Goal: Information Seeking & Learning: Learn about a topic

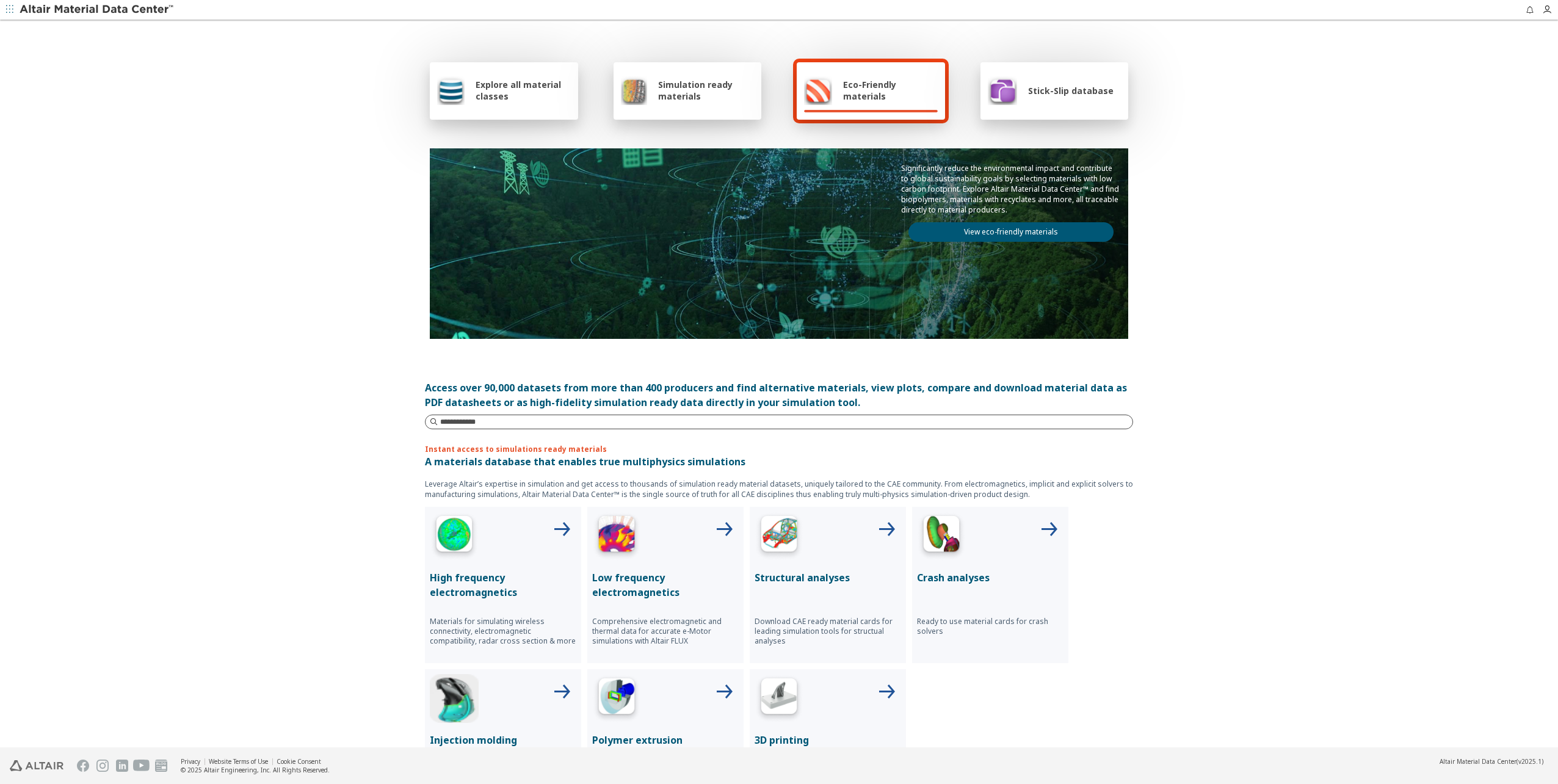
click at [517, 418] on input at bounding box center [786, 421] width 692 height 12
type input "****"
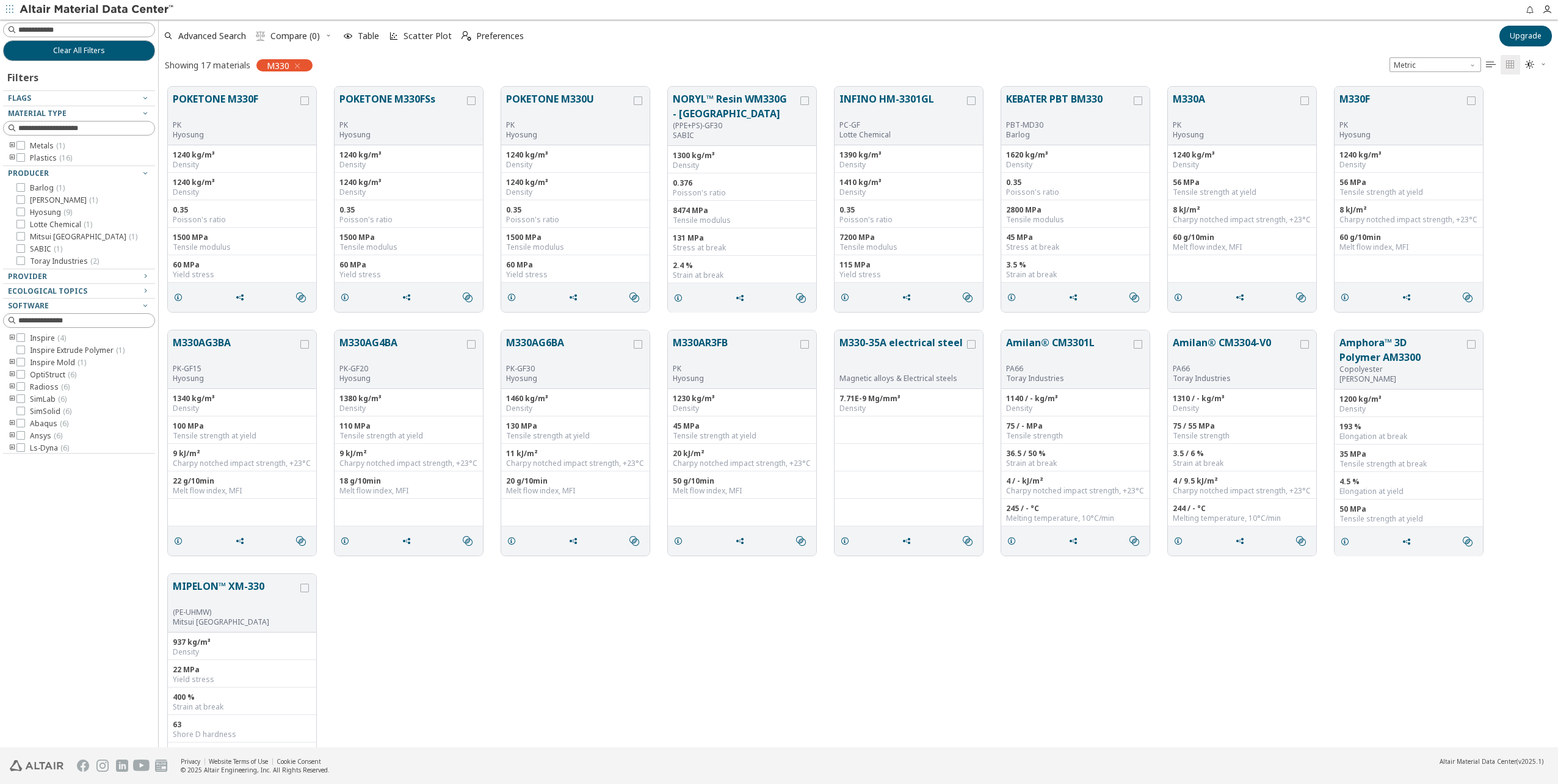
scroll to position [660, 1390]
click at [197, 342] on button "M330AG3BA" at bounding box center [235, 349] width 125 height 29
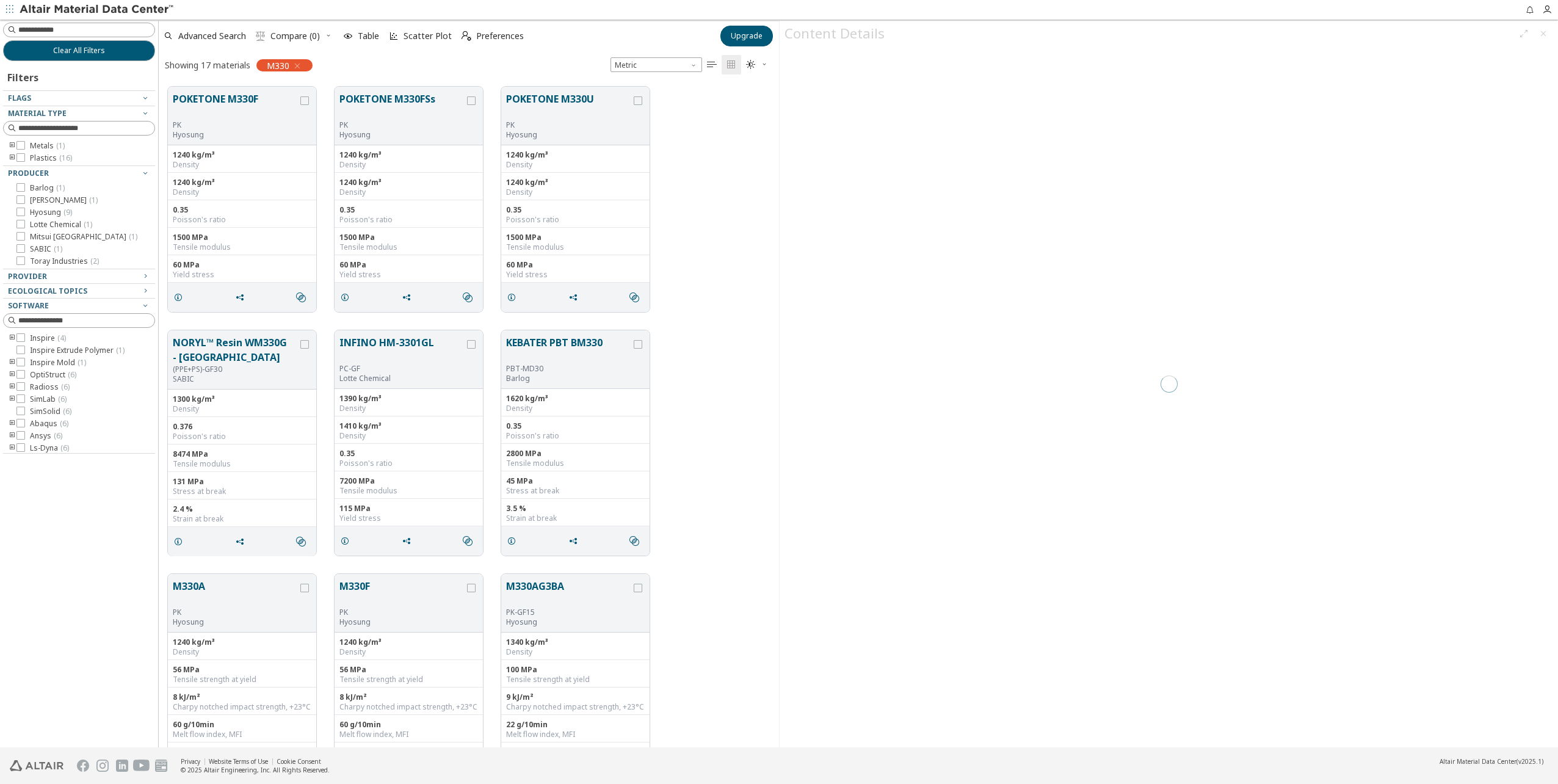
scroll to position [660, 611]
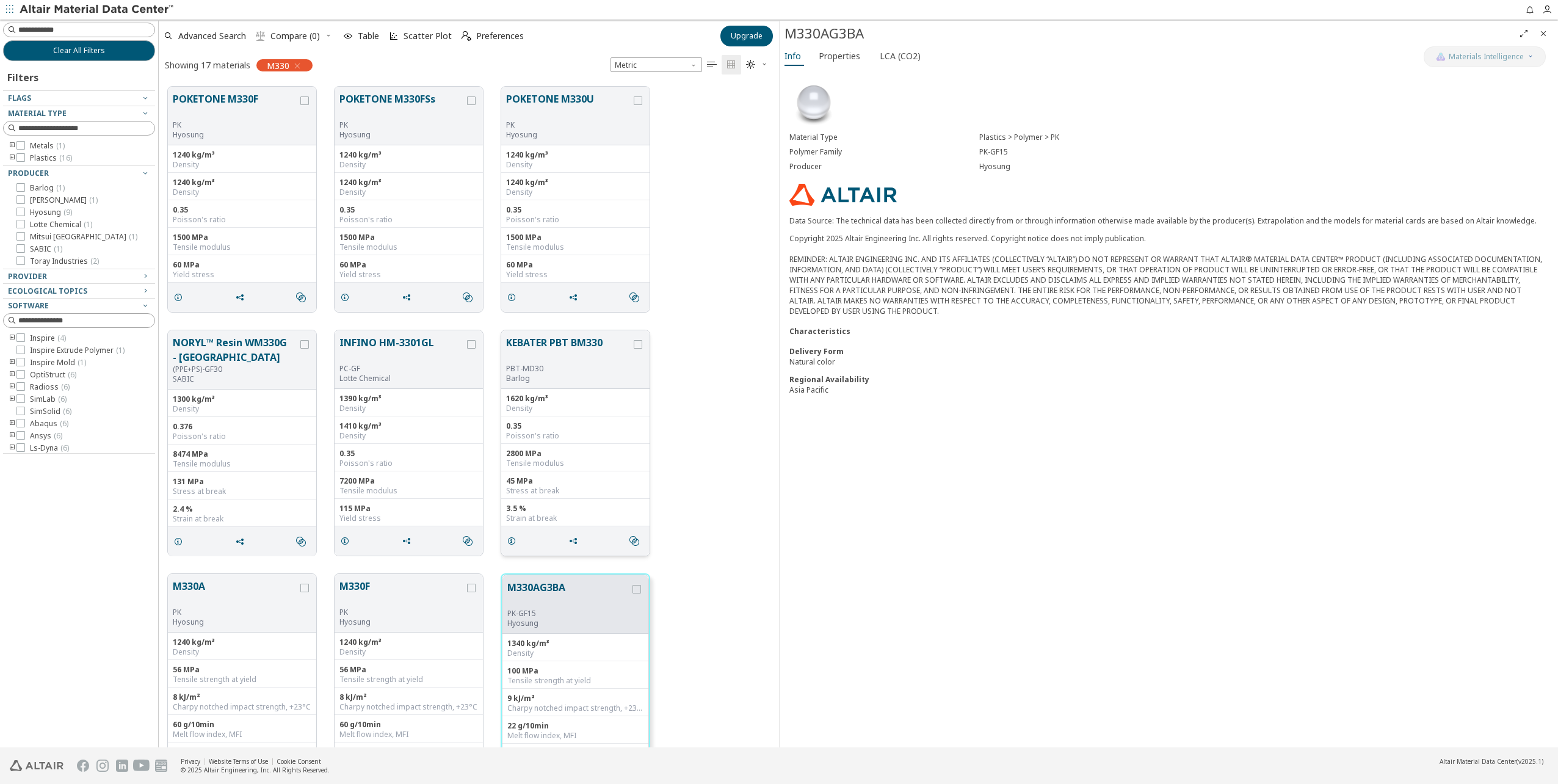
click at [570, 348] on button "KEBATER PBT BM330" at bounding box center [568, 349] width 125 height 29
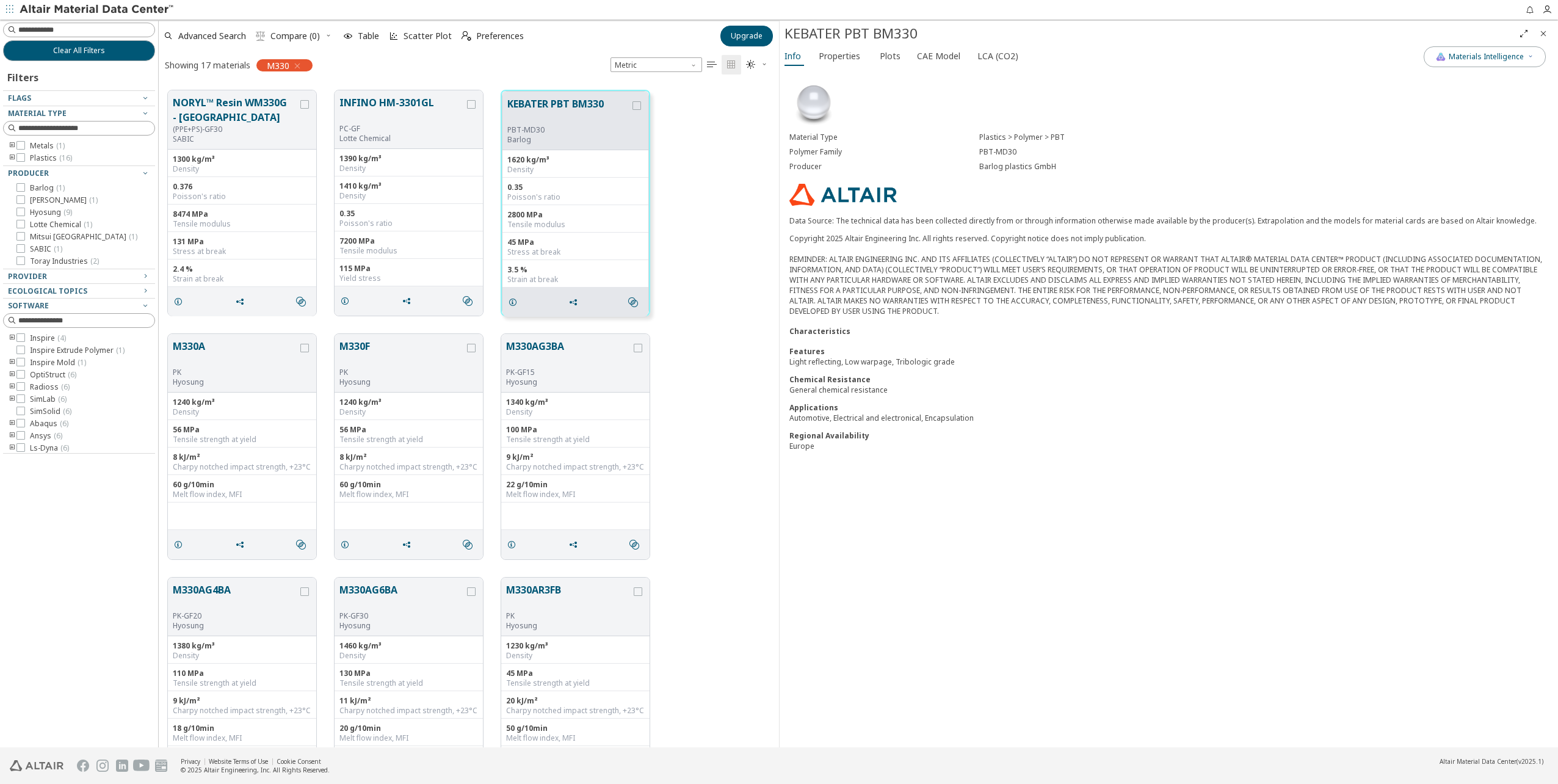
scroll to position [244, 0]
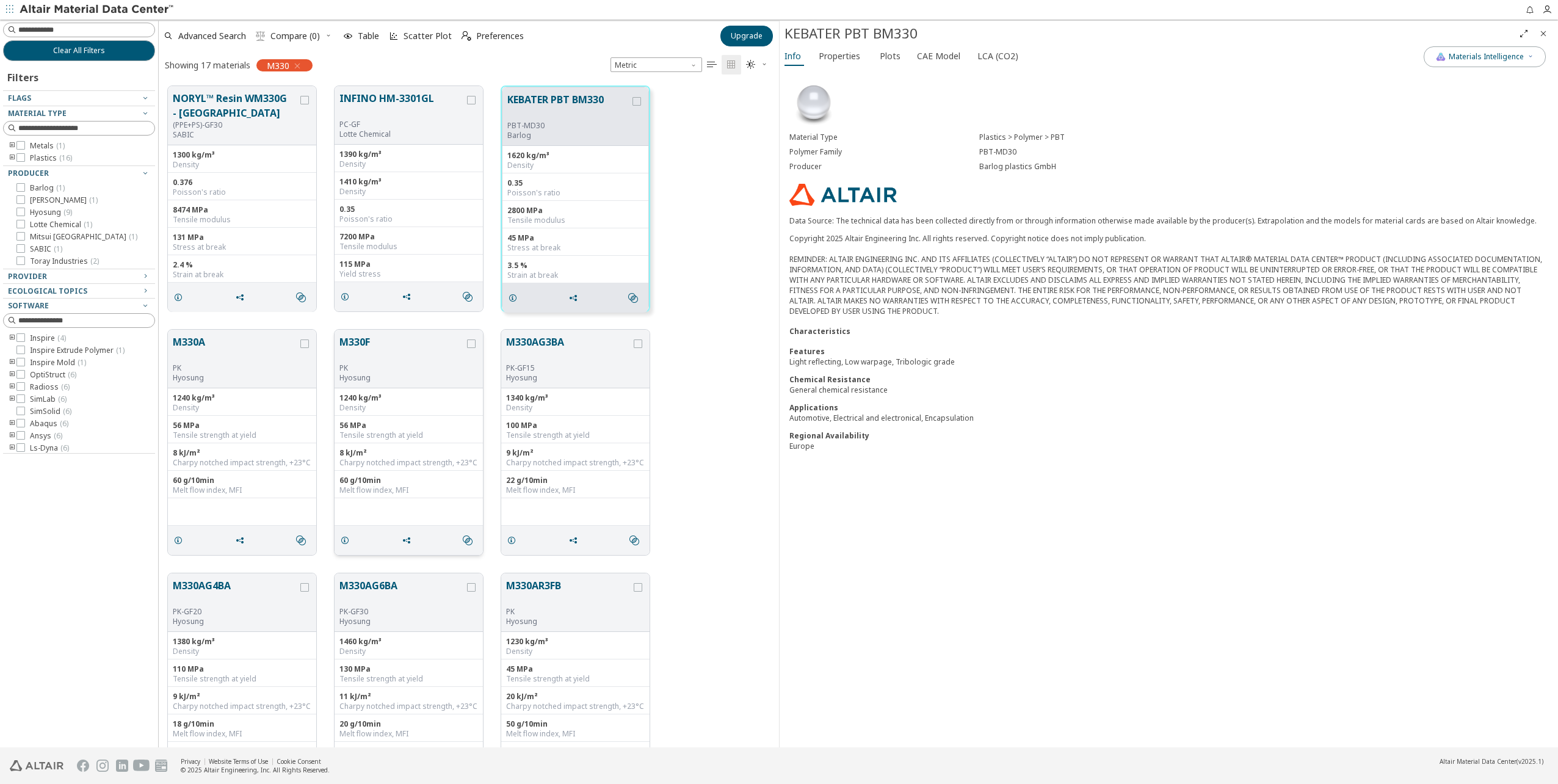
click at [363, 343] on button "M330F" at bounding box center [402, 348] width 125 height 29
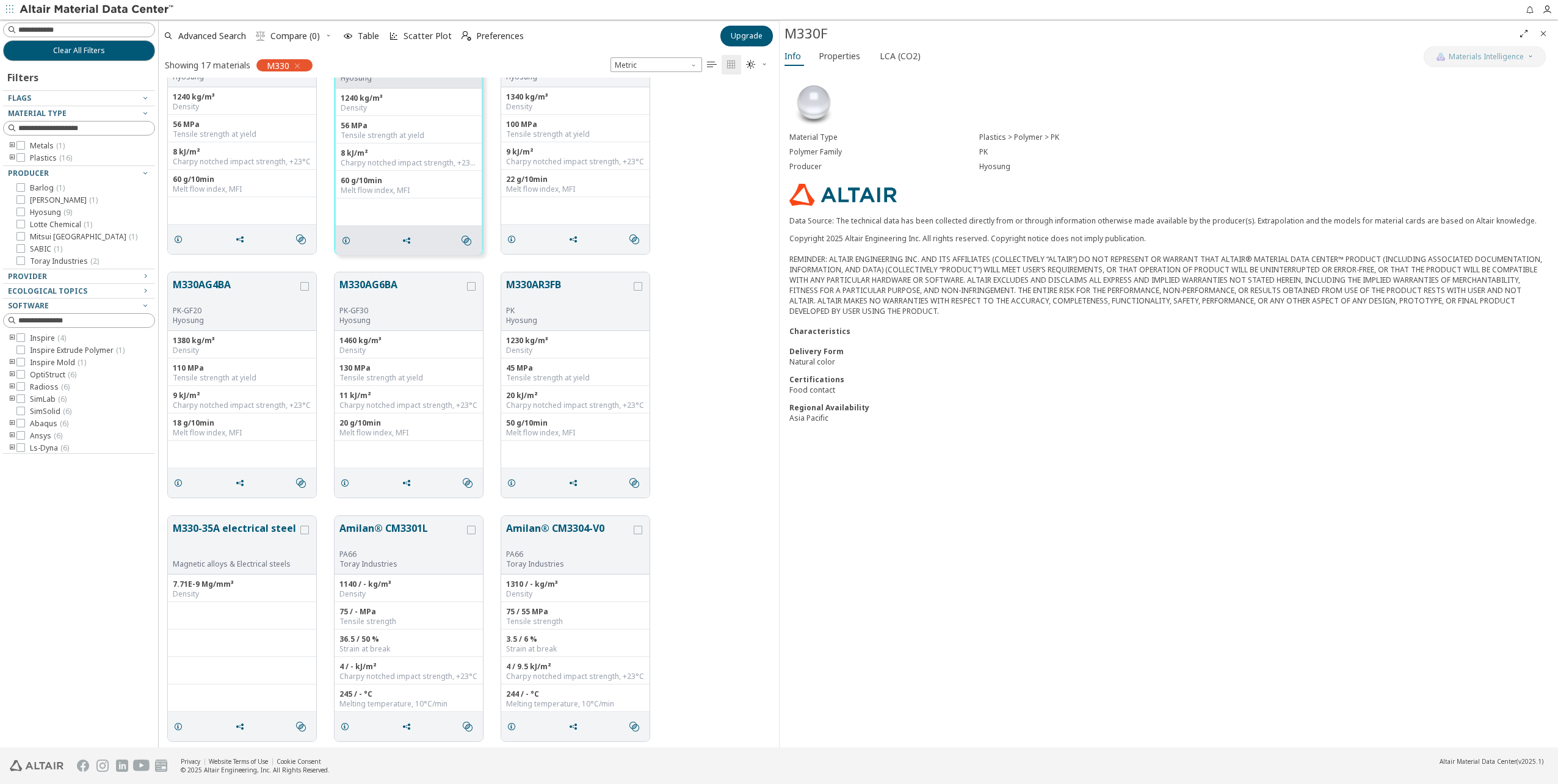
scroll to position [549, 0]
click at [405, 536] on button "Amilan® CM3301L" at bounding box center [402, 530] width 125 height 29
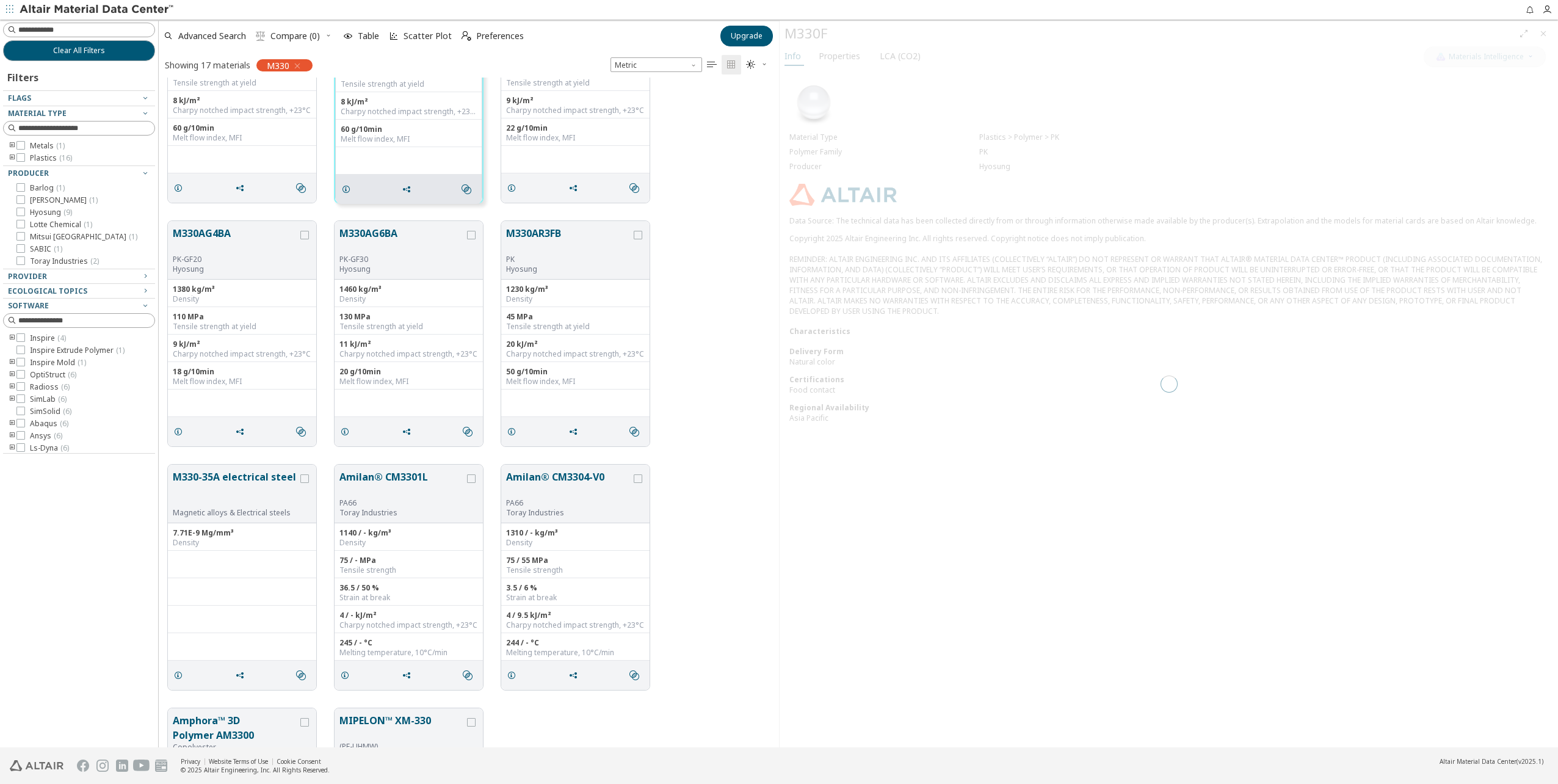
scroll to position [792, 0]
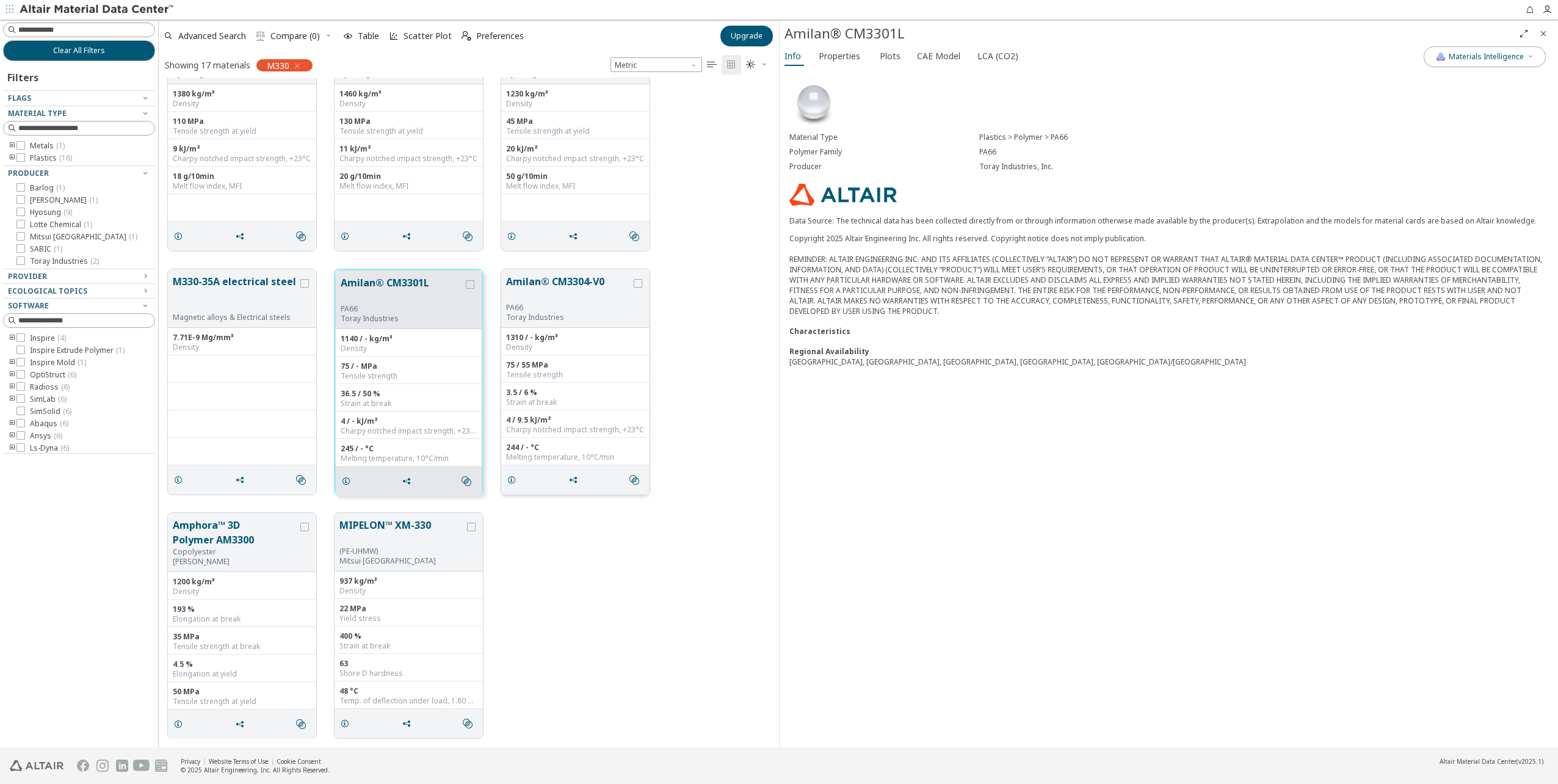
click at [544, 284] on button "Amilan® CM3304-V0" at bounding box center [568, 288] width 125 height 29
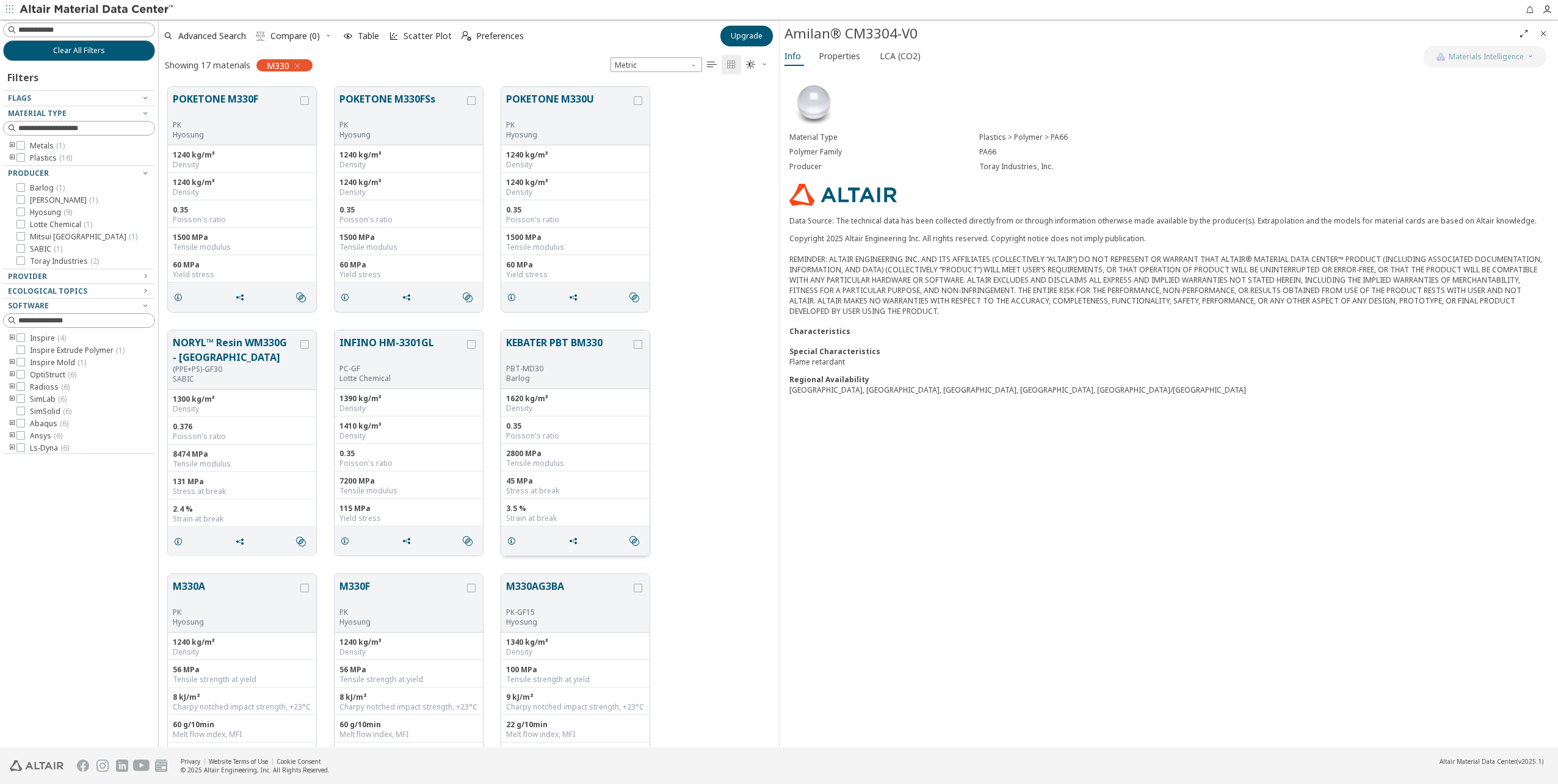
click at [554, 352] on button "KEBATER PBT BM330" at bounding box center [568, 349] width 125 height 29
